Goal: Task Accomplishment & Management: Manage account settings

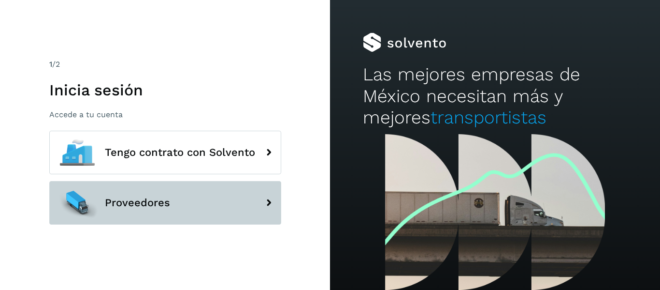
click at [183, 205] on button "Proveedores" at bounding box center [165, 202] width 232 height 43
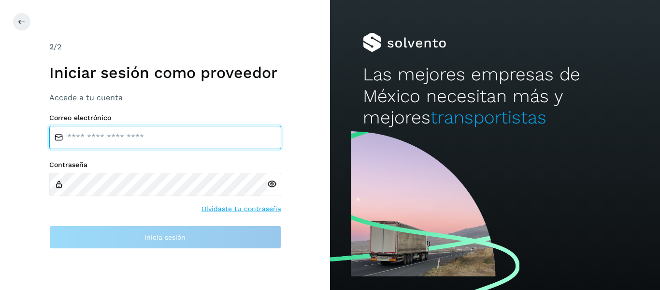
click at [152, 132] on input "email" at bounding box center [165, 137] width 232 height 23
type input "**********"
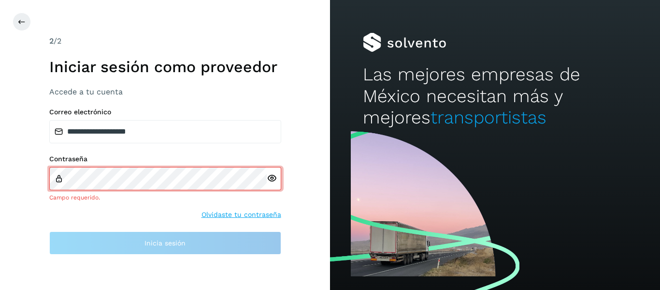
click at [270, 183] on icon at bounding box center [272, 178] width 10 height 10
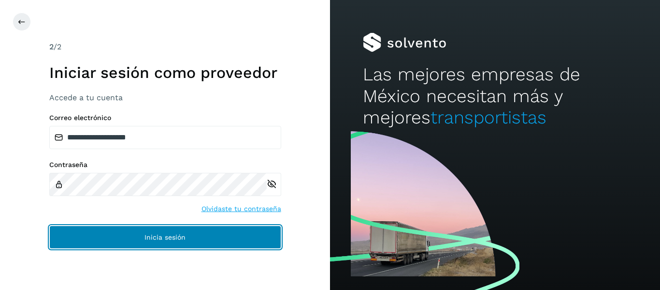
click at [206, 242] on button "Inicia sesión" at bounding box center [165, 236] width 232 height 23
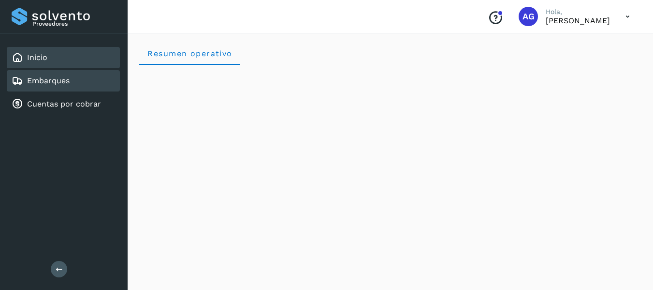
click at [33, 75] on div "Embarques" at bounding box center [41, 81] width 58 height 12
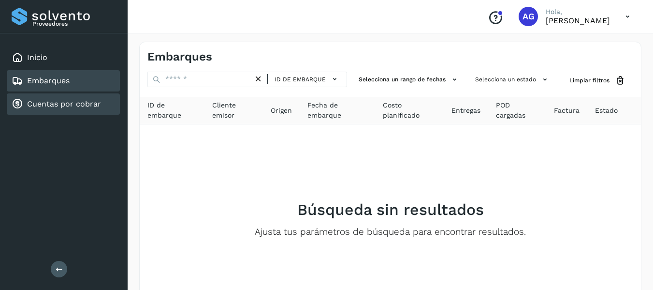
click at [43, 108] on link "Cuentas por cobrar" at bounding box center [64, 103] width 74 height 9
